Goal: Submit feedback/report problem

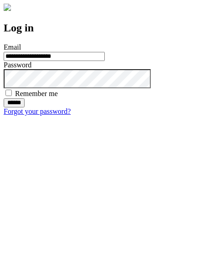
click at [25, 107] on input "******" at bounding box center [14, 102] width 21 height 9
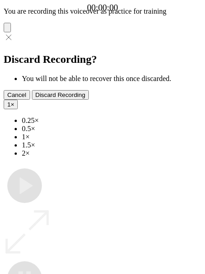
type input "**********"
